Goal: Complete application form

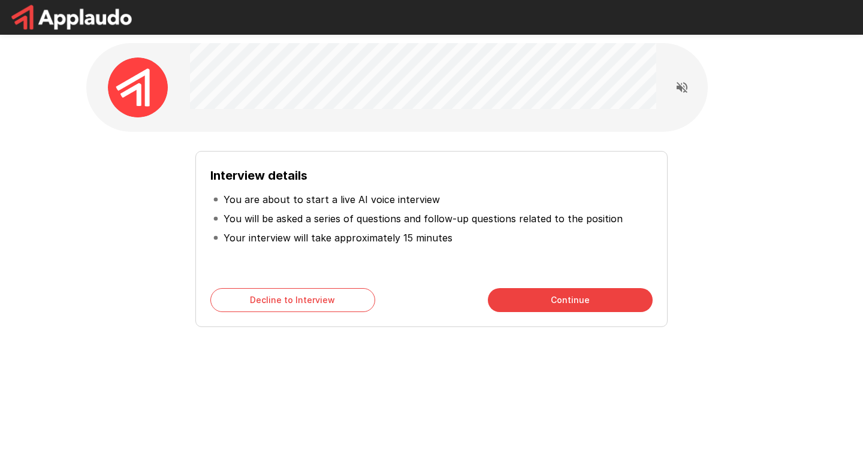
click at [133, 231] on div "Interview details You are about to start a live AI voice interview You will be …" at bounding box center [431, 234] width 680 height 186
click at [527, 306] on button "Continue" at bounding box center [570, 300] width 165 height 24
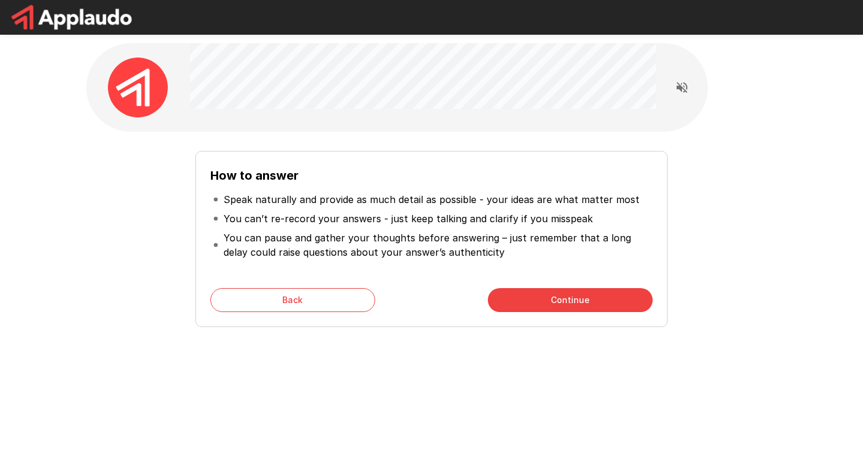
click at [564, 301] on button "Continue" at bounding box center [570, 300] width 165 height 24
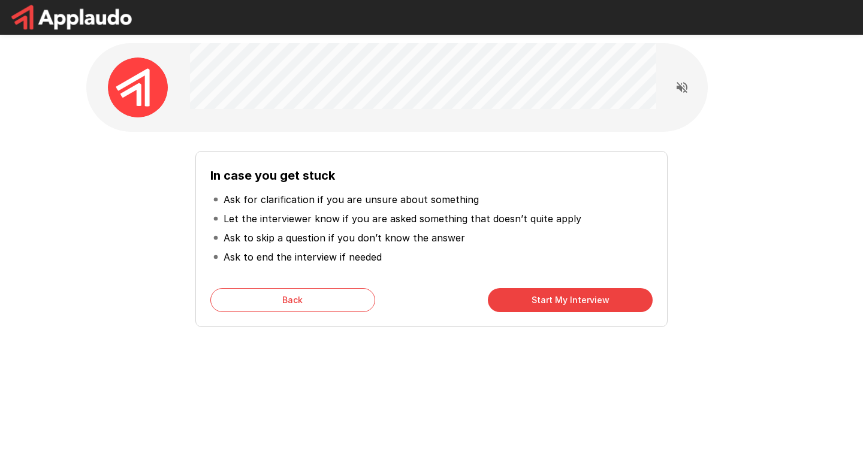
click at [547, 303] on button "Start My Interview" at bounding box center [570, 300] width 165 height 24
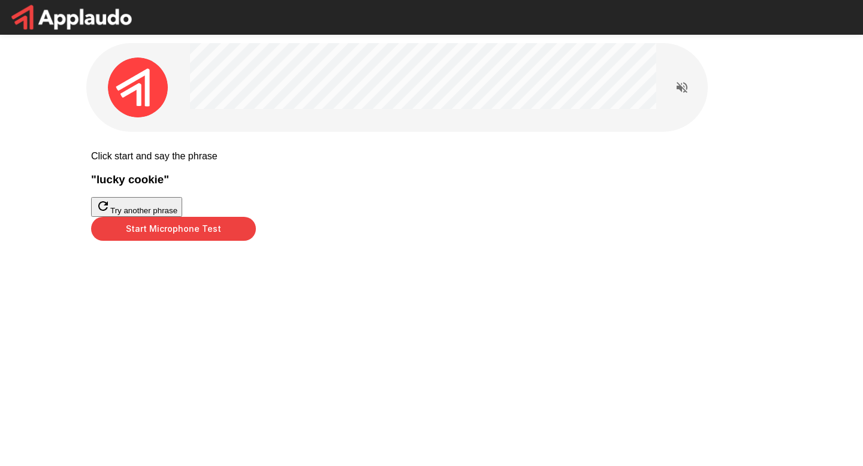
click at [256, 241] on button "Start Microphone Test" at bounding box center [173, 229] width 165 height 24
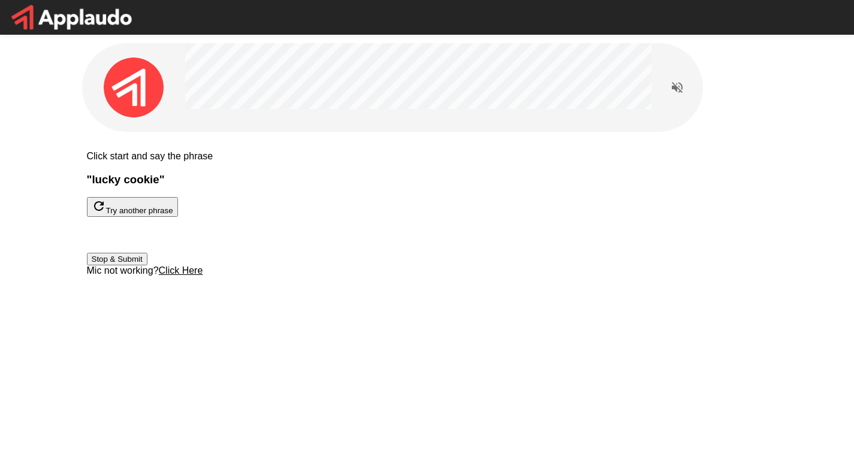
click at [147, 265] on button "Stop & Submit" at bounding box center [117, 259] width 61 height 13
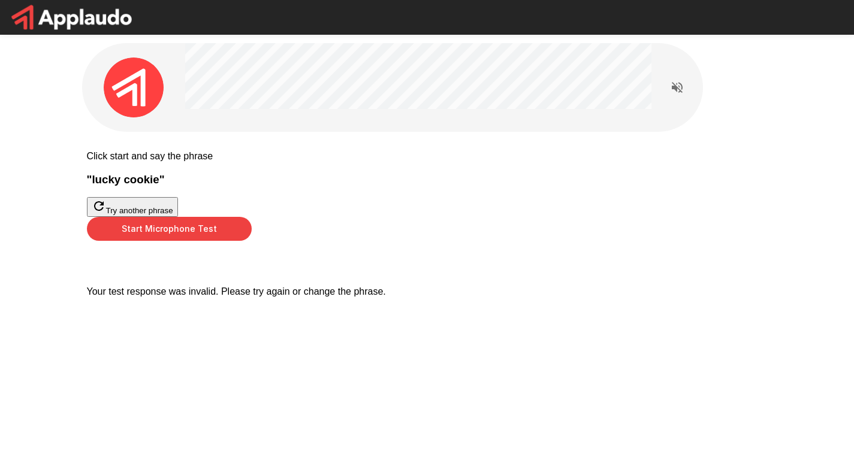
click at [252, 241] on button "Start Microphone Test" at bounding box center [169, 229] width 165 height 24
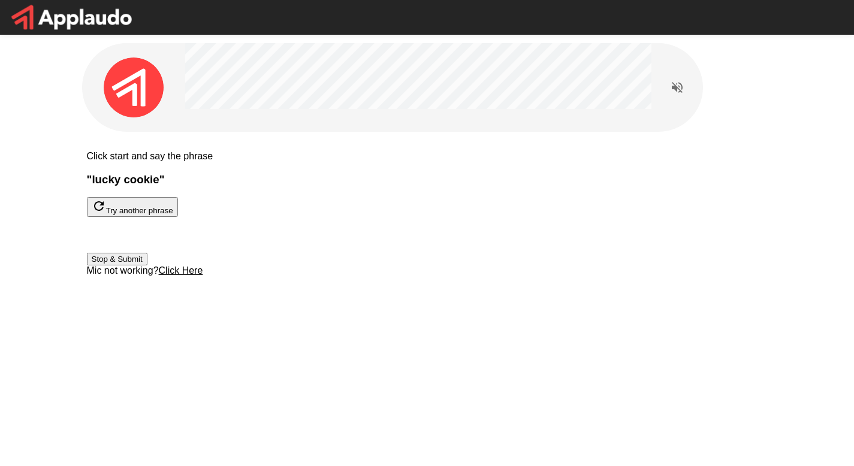
click at [147, 265] on button "Stop & Submit" at bounding box center [117, 259] width 61 height 13
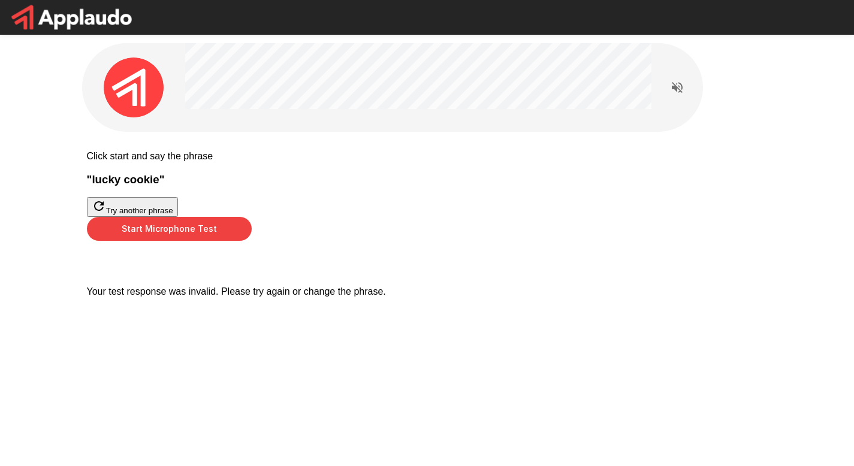
click at [178, 217] on button "Try another phrase" at bounding box center [132, 207] width 91 height 20
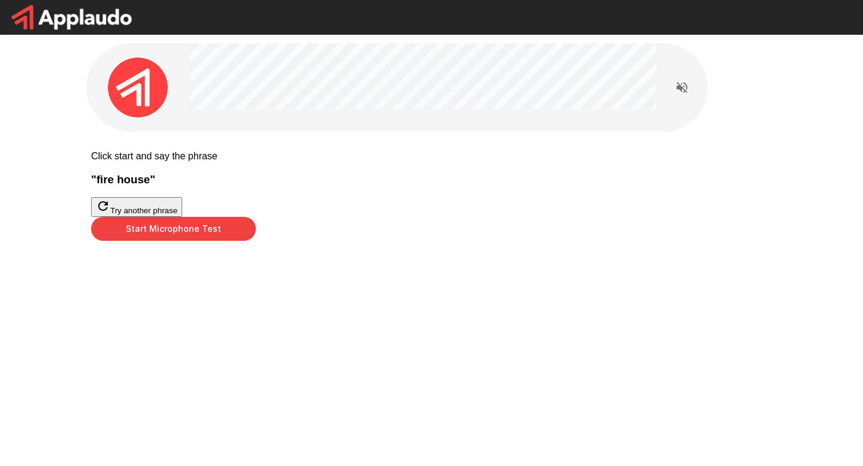
click at [256, 241] on button "Start Microphone Test" at bounding box center [173, 229] width 165 height 24
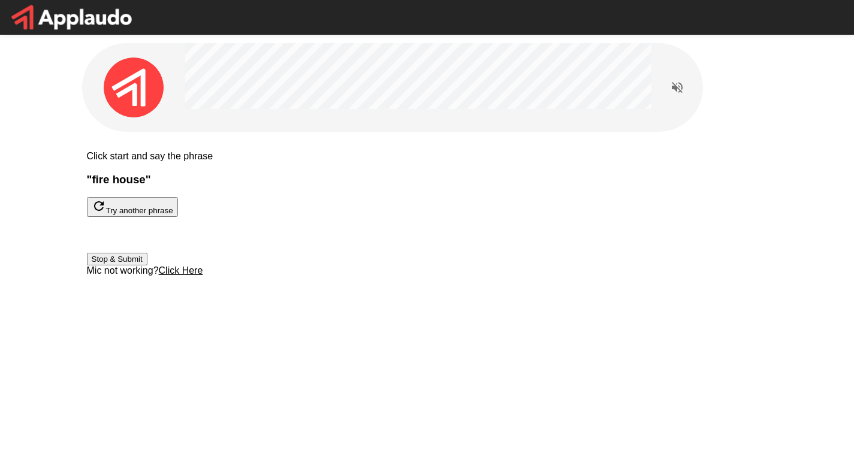
click at [147, 265] on button "Stop & Submit" at bounding box center [117, 259] width 61 height 13
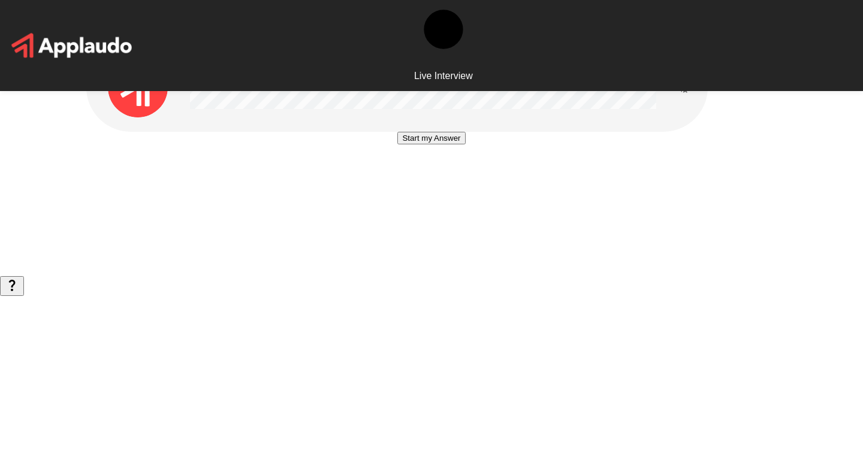
click at [421, 144] on button "Start my Answer" at bounding box center [431, 138] width 68 height 13
click at [461, 180] on button "Stop & Submit" at bounding box center [431, 174] width 61 height 13
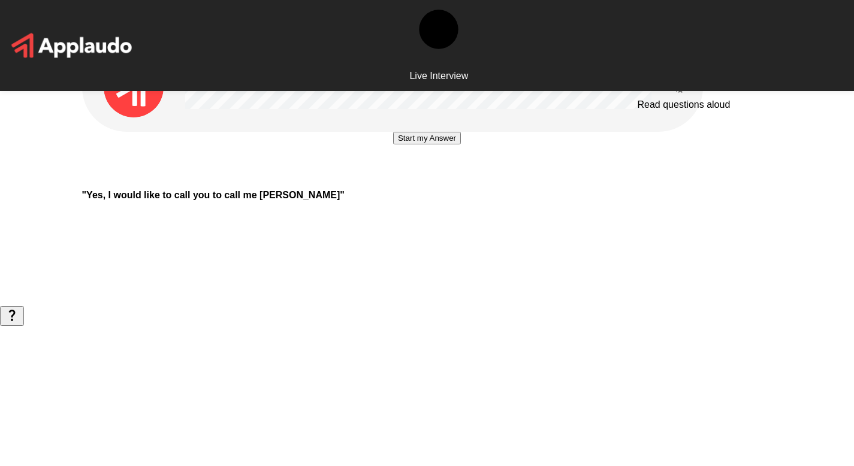
click at [677, 86] on icon "Read questions aloud" at bounding box center [677, 87] width 14 height 14
click at [406, 144] on button "Start my Answer" at bounding box center [427, 138] width 68 height 13
click at [406, 180] on button "Stop & Submit" at bounding box center [427, 174] width 61 height 13
click at [416, 144] on button "Start my Answer" at bounding box center [427, 138] width 68 height 13
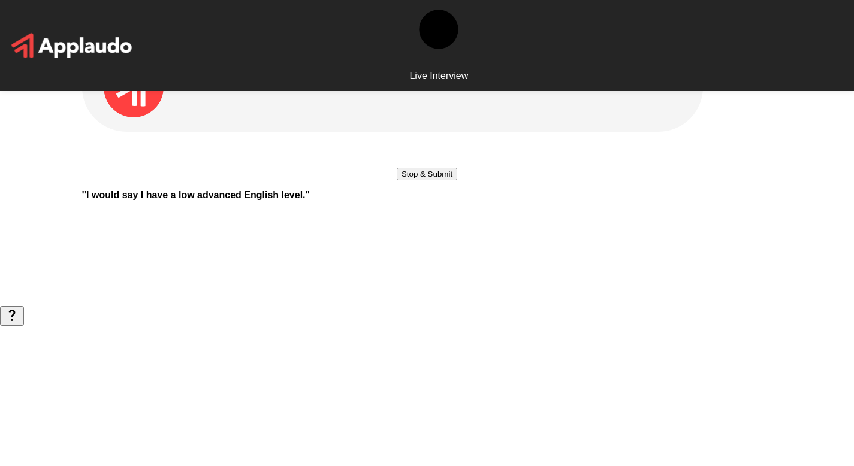
click at [416, 180] on button "Stop & Submit" at bounding box center [427, 174] width 61 height 13
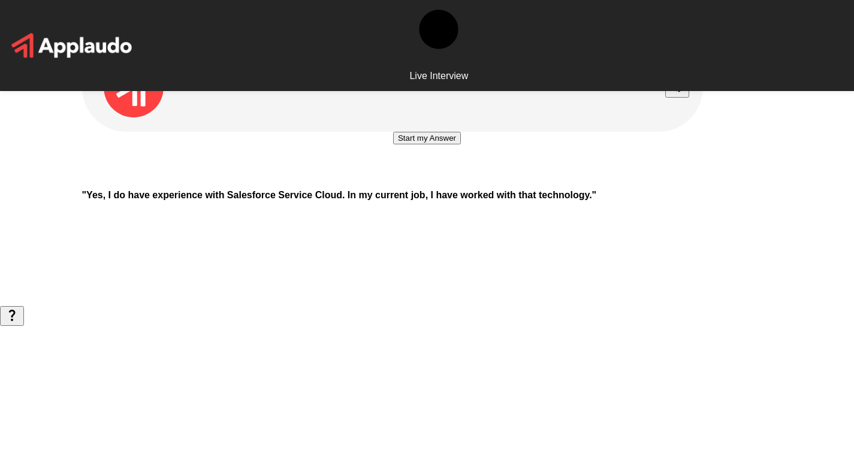
click at [434, 144] on button "Start my Answer" at bounding box center [427, 138] width 68 height 13
click at [434, 180] on button "Stop & Submit" at bounding box center [427, 174] width 61 height 13
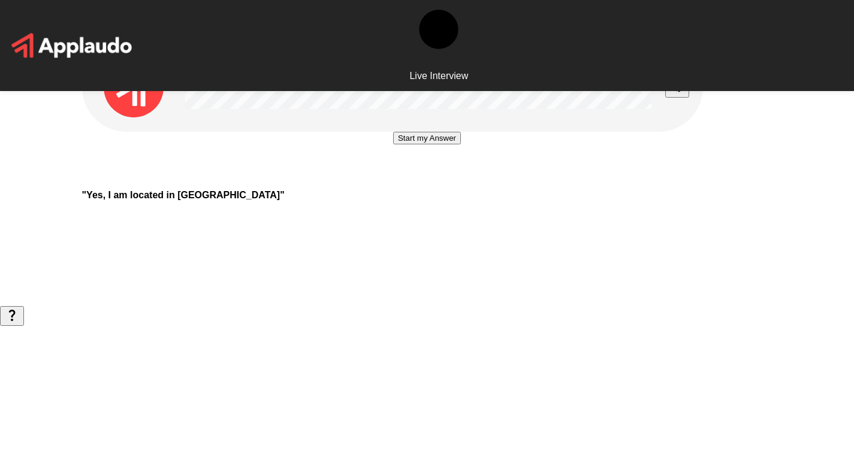
click at [434, 144] on button "Start my Answer" at bounding box center [427, 138] width 68 height 13
click at [434, 180] on button "Stop & Submit" at bounding box center [427, 174] width 61 height 13
click at [429, 144] on button "Start my Answer" at bounding box center [427, 138] width 68 height 13
click at [429, 180] on button "Stop & Submit" at bounding box center [427, 174] width 61 height 13
click at [429, 144] on button "Start my Answer" at bounding box center [427, 138] width 68 height 13
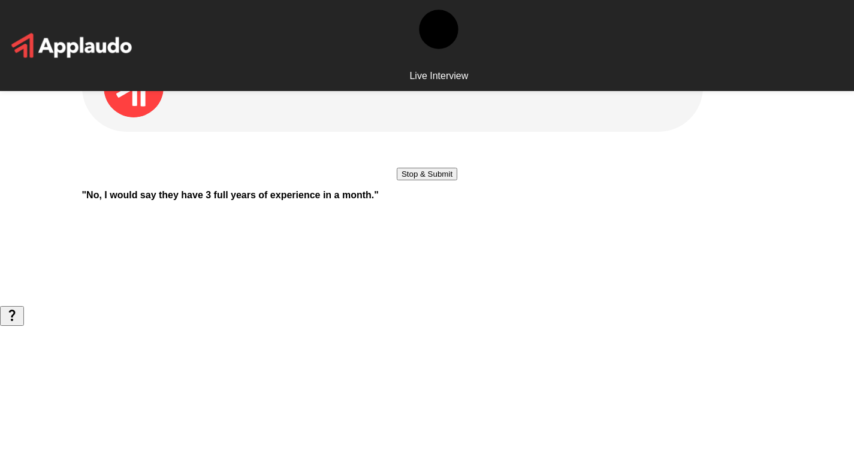
click at [429, 180] on button "Stop & Submit" at bounding box center [427, 174] width 61 height 13
click at [429, 144] on button "Start my Answer" at bounding box center [427, 138] width 68 height 13
click at [429, 180] on button "Stop & Submit" at bounding box center [427, 174] width 61 height 13
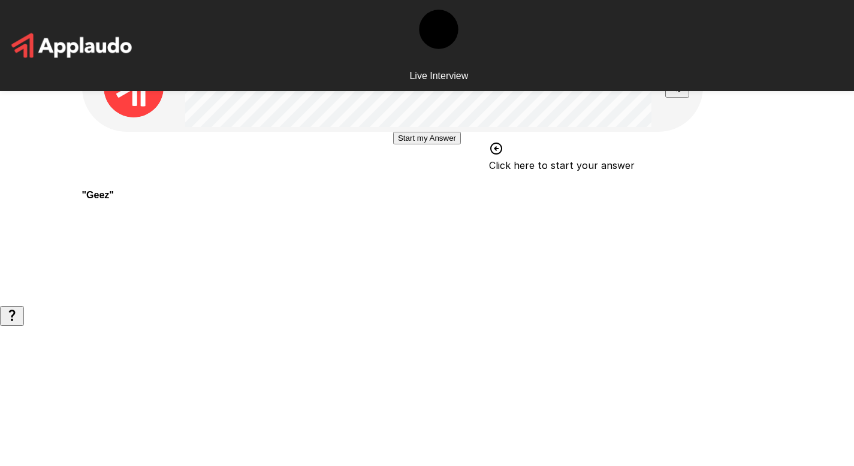
click at [404, 144] on button "Start my Answer" at bounding box center [427, 138] width 68 height 13
click at [404, 180] on button "Stop & Submit" at bounding box center [427, 174] width 61 height 13
